Goal: Task Accomplishment & Management: Manage account settings

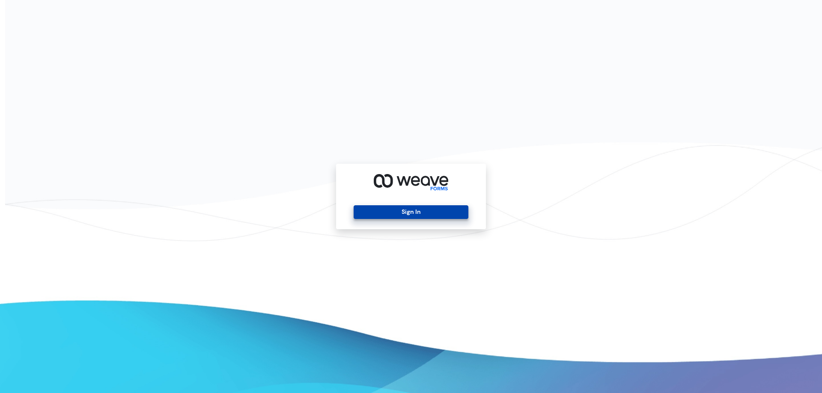
click at [403, 215] on button "Sign In" at bounding box center [411, 212] width 114 height 14
